Goal: Find specific page/section: Find specific page/section

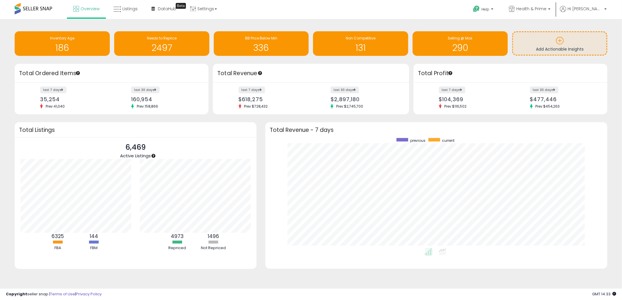
scroll to position [110, 330]
click at [129, 10] on span "Listings" at bounding box center [129, 9] width 15 height 6
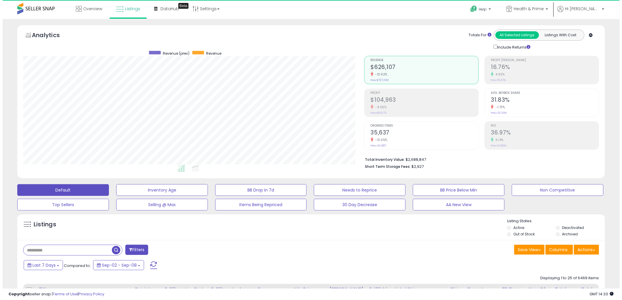
scroll to position [120, 341]
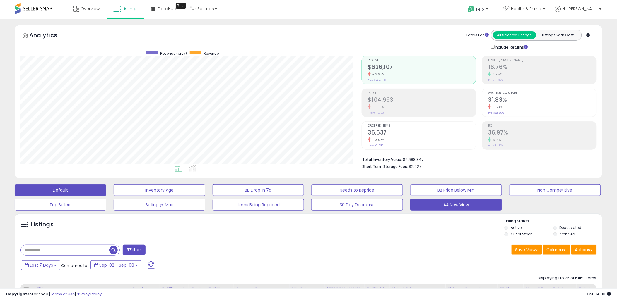
click at [454, 205] on button "AA New View" at bounding box center [456, 205] width 92 height 12
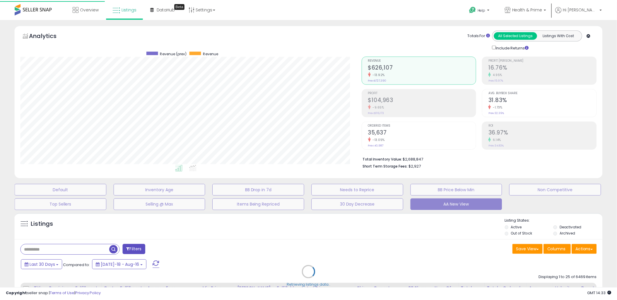
scroll to position [120, 344]
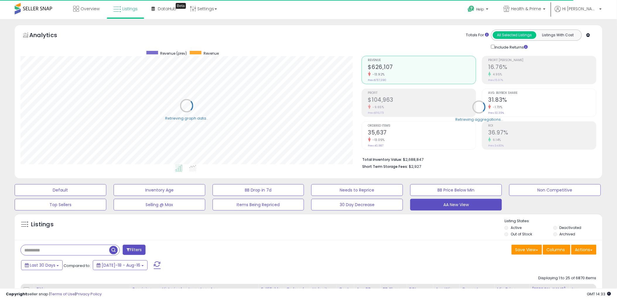
click at [64, 253] on input "text" at bounding box center [65, 250] width 88 height 10
paste input "**********"
type input "**********"
click at [168, 253] on span "button" at bounding box center [170, 250] width 8 height 8
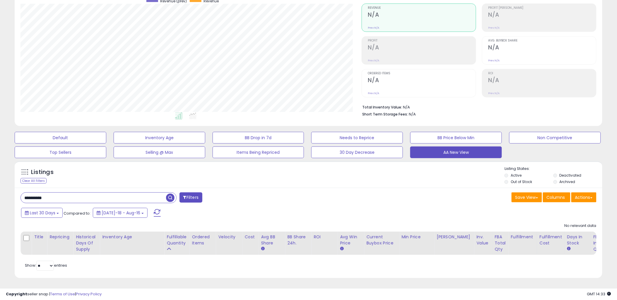
scroll to position [120, 341]
click at [557, 179] on li "Archived" at bounding box center [577, 182] width 48 height 6
